Goal: Task Accomplishment & Management: Complete application form

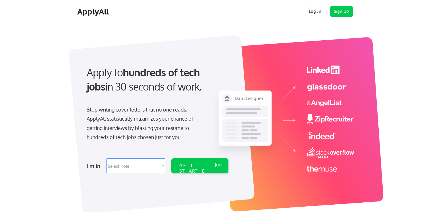
click at [137, 166] on select "Select Role Software Engineering Product Management Customer Success Sales UI/U…" at bounding box center [135, 165] width 59 height 15
select select ""product""
click at [106, 158] on select "Select Role Software Engineering Product Management Customer Success Sales UI/U…" at bounding box center [135, 165] width 59 height 15
select select ""product""
click at [189, 166] on div "GET STARTED" at bounding box center [194, 171] width 30 height 16
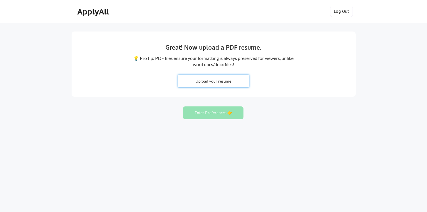
click at [212, 77] on input "file" at bounding box center [213, 81] width 71 height 12
type input "C:\fakepath\[PERSON_NAME]-CV-1.pdf"
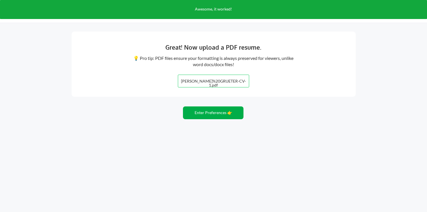
click at [220, 113] on button "Enter Preferences 👉" at bounding box center [213, 112] width 60 height 13
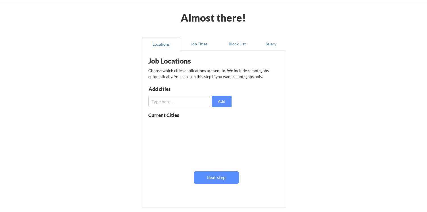
scroll to position [22, 0]
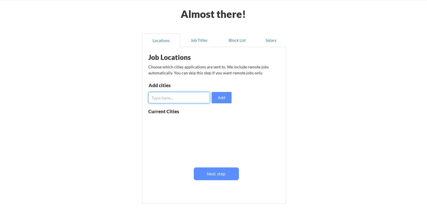
click at [189, 98] on input "input" at bounding box center [179, 97] width 62 height 11
type input "[GEOGRAPHIC_DATA]"
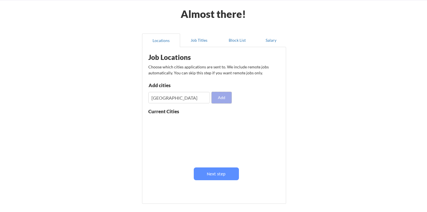
click at [228, 100] on button "Add" at bounding box center [222, 97] width 20 height 11
click at [182, 99] on input "input" at bounding box center [179, 97] width 62 height 11
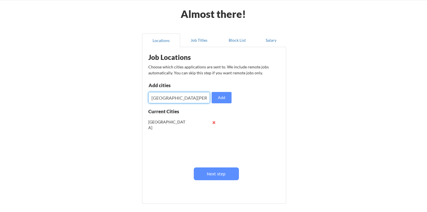
type input "[GEOGRAPHIC_DATA][PERSON_NAME]"
click at [219, 99] on button "Add" at bounding box center [222, 97] width 20 height 11
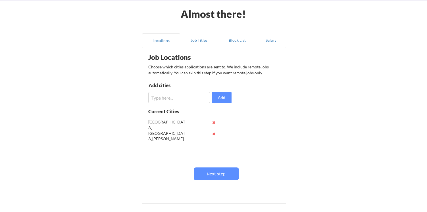
click at [177, 99] on input "input" at bounding box center [179, 97] width 62 height 11
type input "Austin"
click at [221, 98] on button "Add" at bounding box center [222, 97] width 20 height 11
click at [200, 98] on input "input" at bounding box center [179, 97] width 62 height 11
type input "Bay Area"
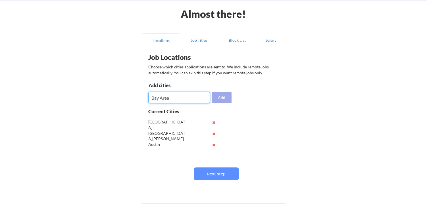
click at [231, 99] on button "Add" at bounding box center [222, 97] width 20 height 11
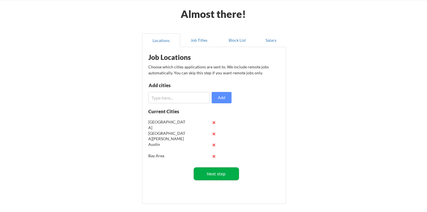
click at [210, 172] on button "Next step" at bounding box center [216, 173] width 45 height 13
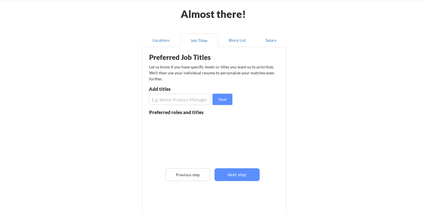
click at [182, 100] on input "input" at bounding box center [180, 99] width 62 height 11
type input "Senior Product Manager"
click at [218, 100] on button "Save" at bounding box center [222, 99] width 20 height 11
click at [190, 98] on input "input" at bounding box center [180, 99] width 62 height 11
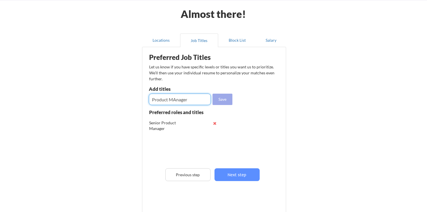
type input "Product MAnager"
click at [220, 103] on button "Save" at bounding box center [222, 99] width 20 height 11
click at [183, 101] on input "input" at bounding box center [180, 99] width 62 height 11
type input "Head of Product"
click at [221, 100] on button "Save" at bounding box center [222, 99] width 20 height 11
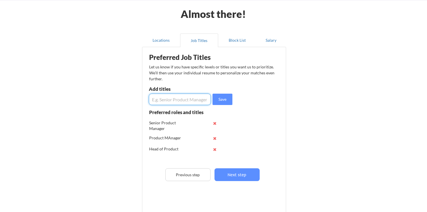
click at [192, 95] on input "input" at bounding box center [180, 99] width 62 height 11
type input "Director of Product"
click at [221, 98] on button "Save" at bounding box center [222, 99] width 20 height 11
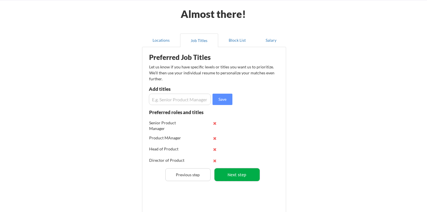
click at [241, 175] on button "Next step" at bounding box center [236, 174] width 45 height 13
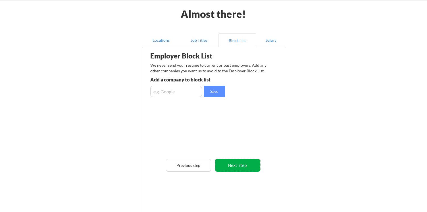
click at [232, 162] on button "Next step" at bounding box center [237, 165] width 45 height 13
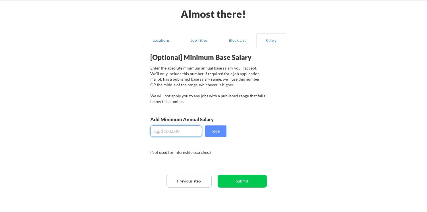
click at [178, 133] on input "input" at bounding box center [176, 130] width 52 height 11
type input "$115,000"
click at [214, 132] on button "Save" at bounding box center [215, 130] width 21 height 11
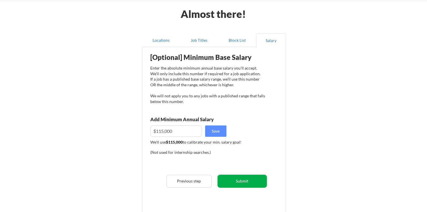
click at [246, 180] on button "Submit" at bounding box center [241, 181] width 49 height 13
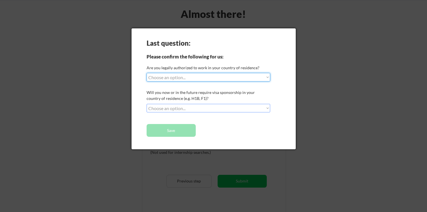
click at [189, 78] on select "Choose an option... Yes, I am a US Citizen Yes, I am a Canadian Citizen Yes, I …" at bounding box center [207, 77] width 123 height 9
select select ""no__i_am_not__yet__authorized""
click at [146, 73] on select "Choose an option... Yes, I am a US Citizen Yes, I am a Canadian Citizen Yes, I …" at bounding box center [207, 77] width 123 height 9
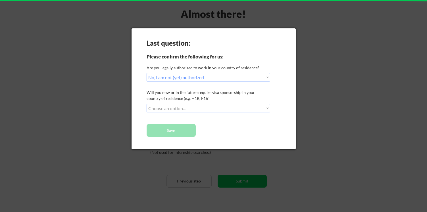
click at [194, 107] on select "Choose an option... No, I will not need sponsorship Yes, I will need sponsorship" at bounding box center [207, 108] width 123 height 9
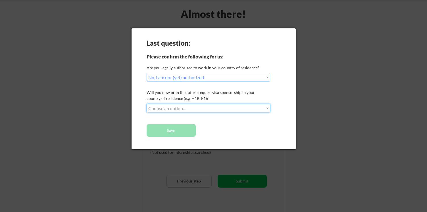
select select ""no__i_will_not_need_sponsorship""
click at [146, 104] on select "Choose an option... No, I will not need sponsorship Yes, I will need sponsorship" at bounding box center [207, 108] width 123 height 9
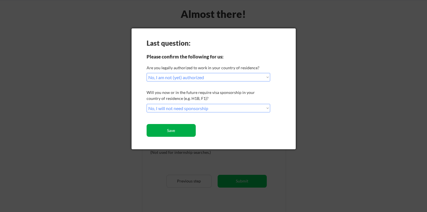
click at [184, 131] on button "Save" at bounding box center [170, 130] width 49 height 13
